Goal: Task Accomplishment & Management: Use online tool/utility

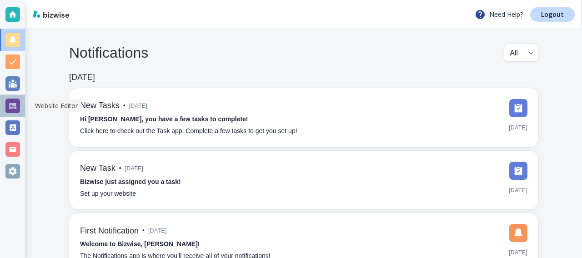
click at [12, 106] on div at bounding box center [12, 106] width 15 height 15
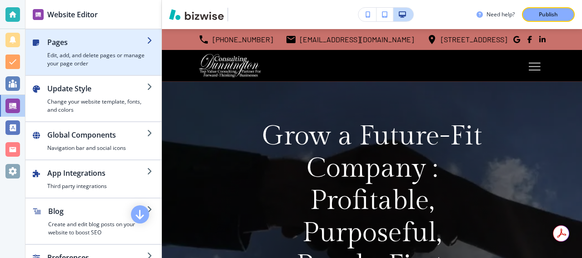
click at [100, 57] on h4 "Edit, add, and delete pages or manage your page order" at bounding box center [97, 59] width 100 height 16
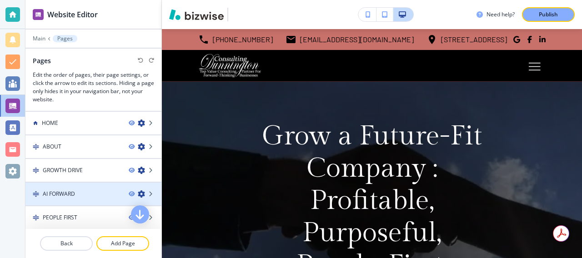
click at [84, 190] on div "AI FORWARD" at bounding box center [73, 194] width 96 height 8
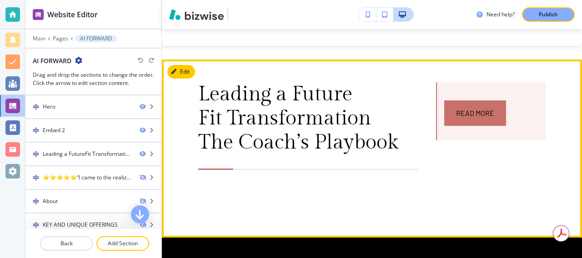
scroll to position [649, 0]
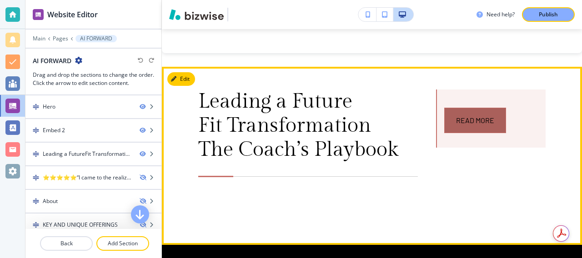
click at [453, 128] on link "Read More" at bounding box center [475, 120] width 62 height 25
